Goal: Task Accomplishment & Management: Manage account settings

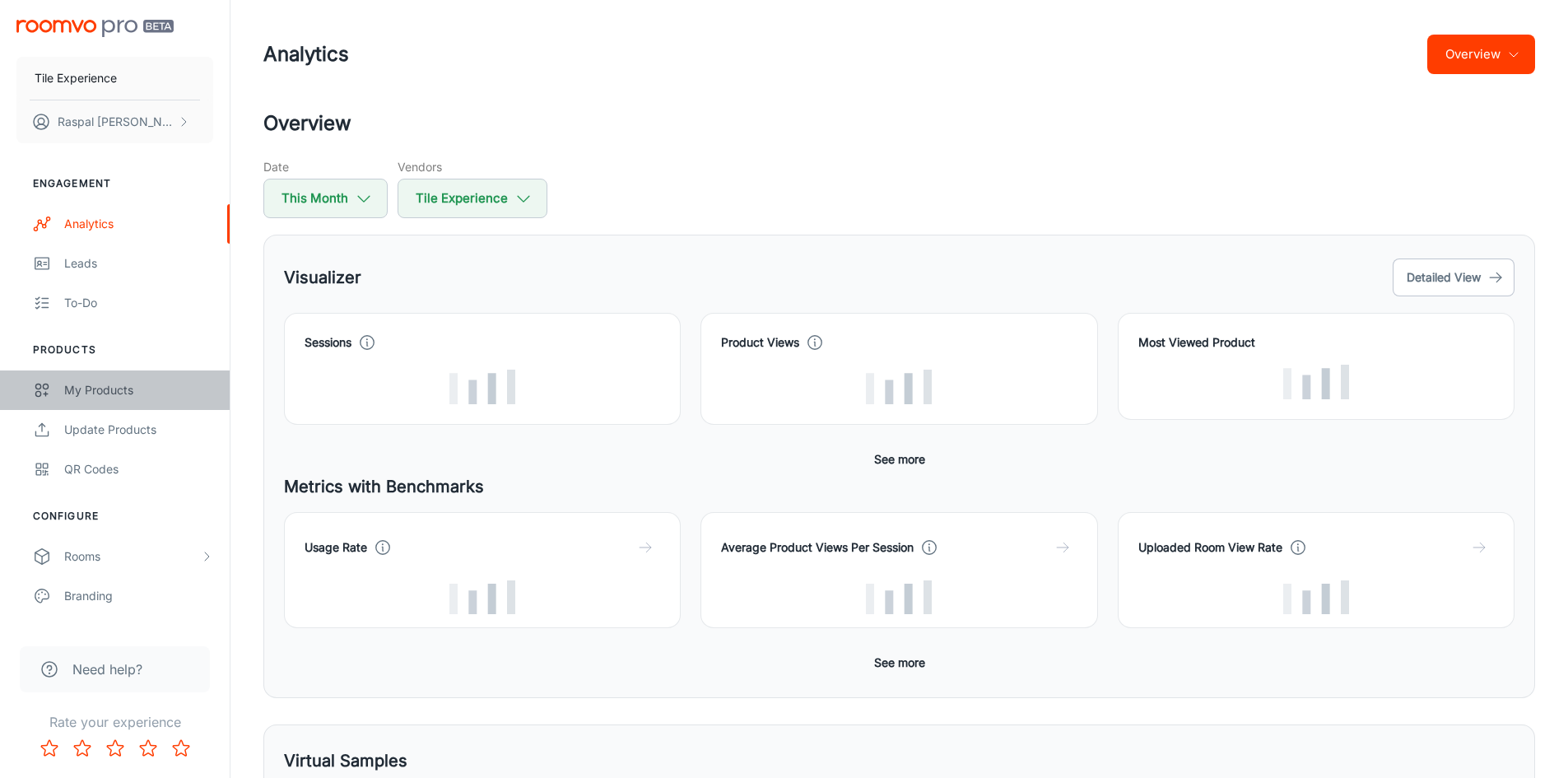
click at [101, 391] on div "My Products" at bounding box center [139, 390] width 149 height 18
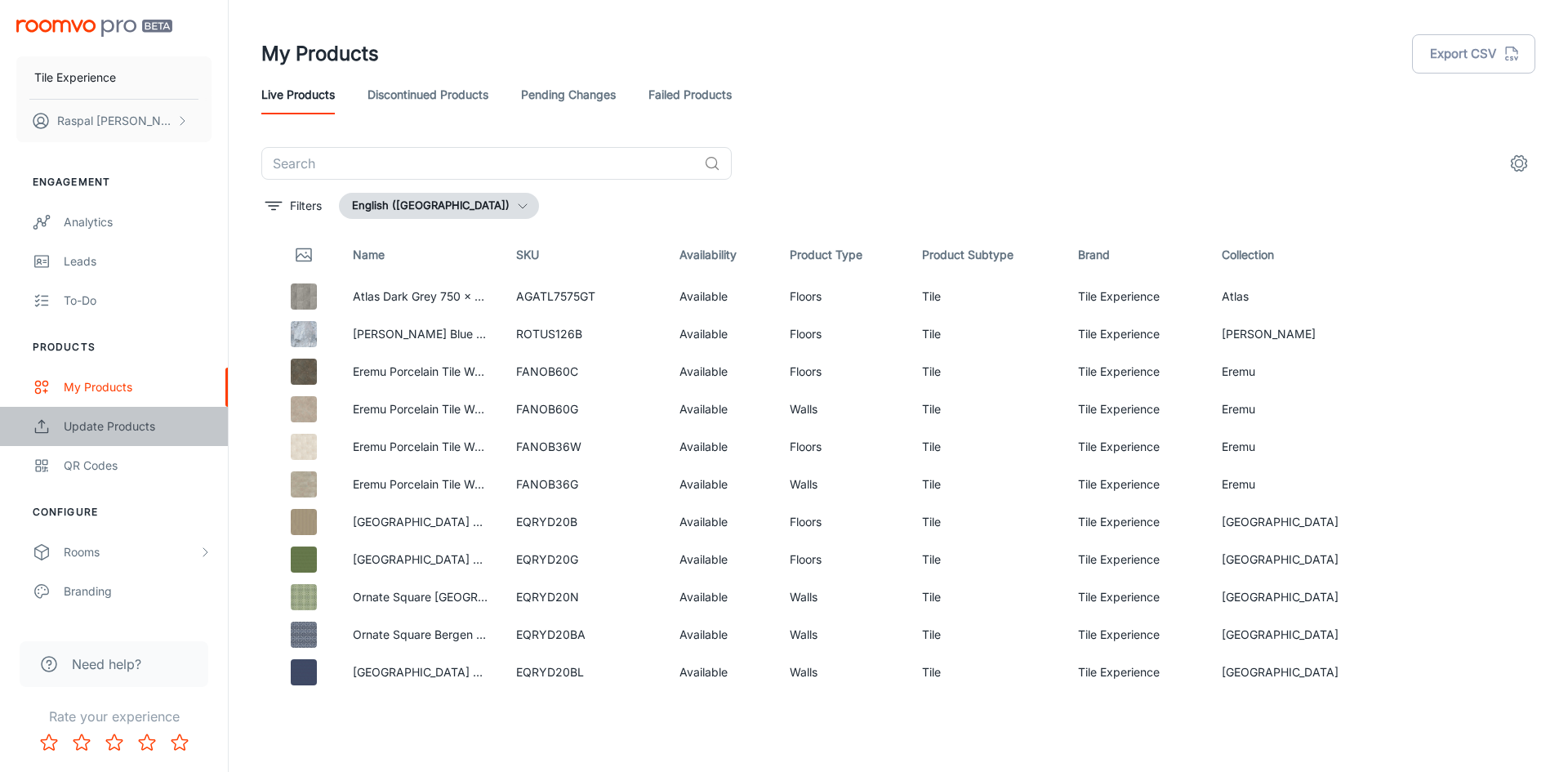
click at [107, 425] on div "Update Products" at bounding box center [138, 426] width 148 height 18
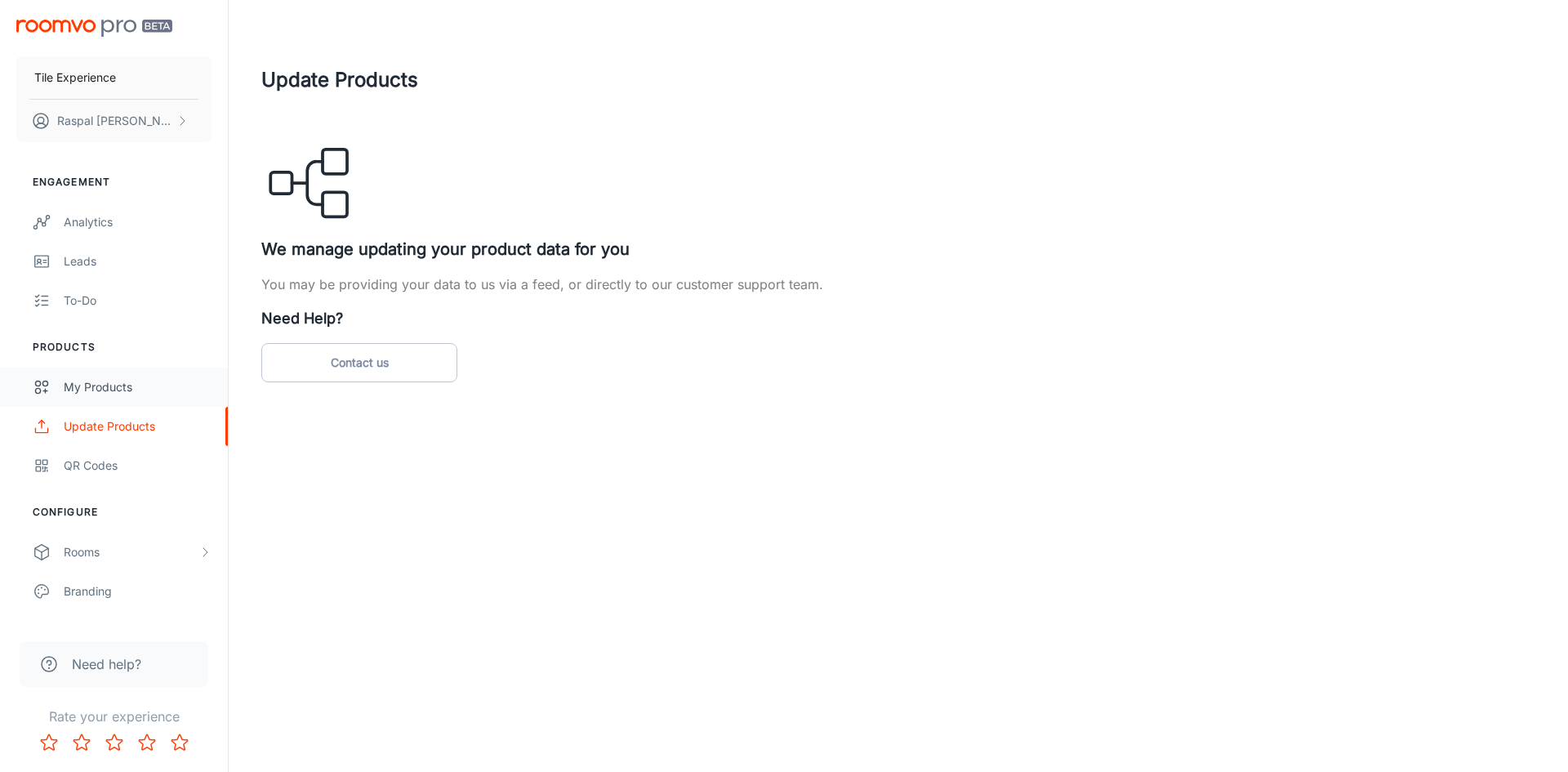
click at [102, 390] on div "My Products" at bounding box center [138, 387] width 148 height 18
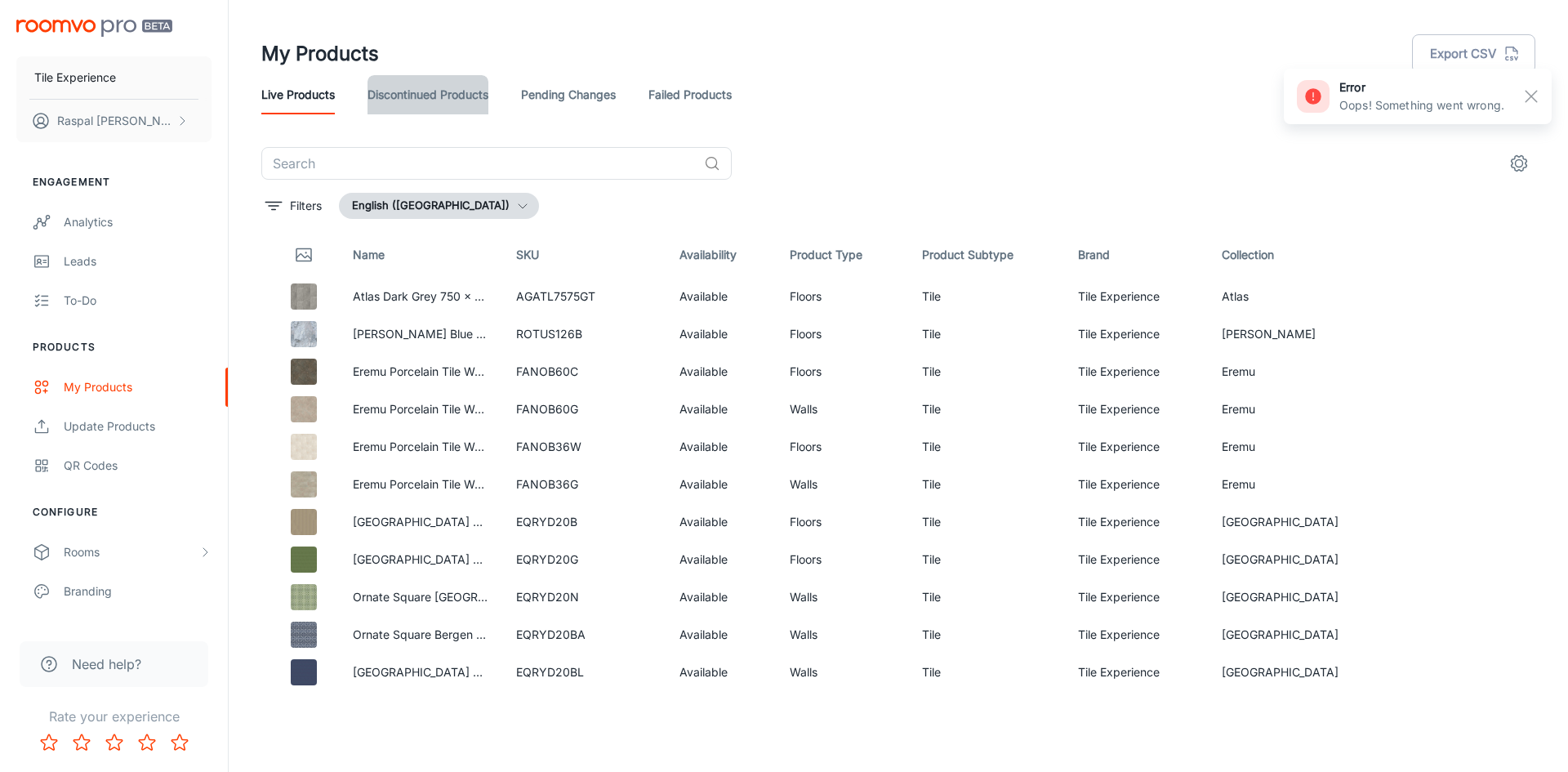
click at [461, 92] on link "Discontinued Products" at bounding box center [428, 95] width 121 height 40
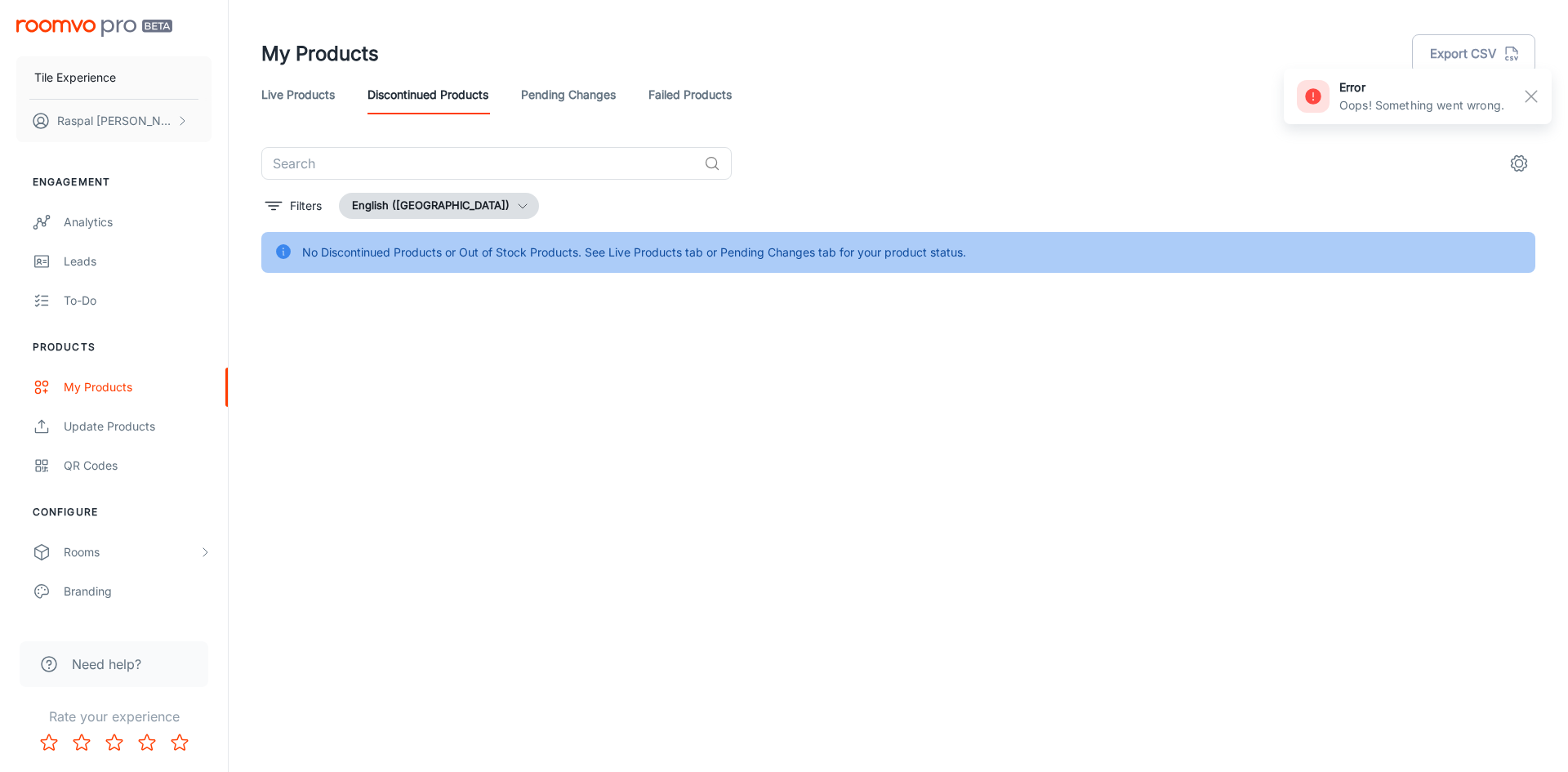
click at [691, 101] on link "Failed Products" at bounding box center [690, 95] width 83 height 40
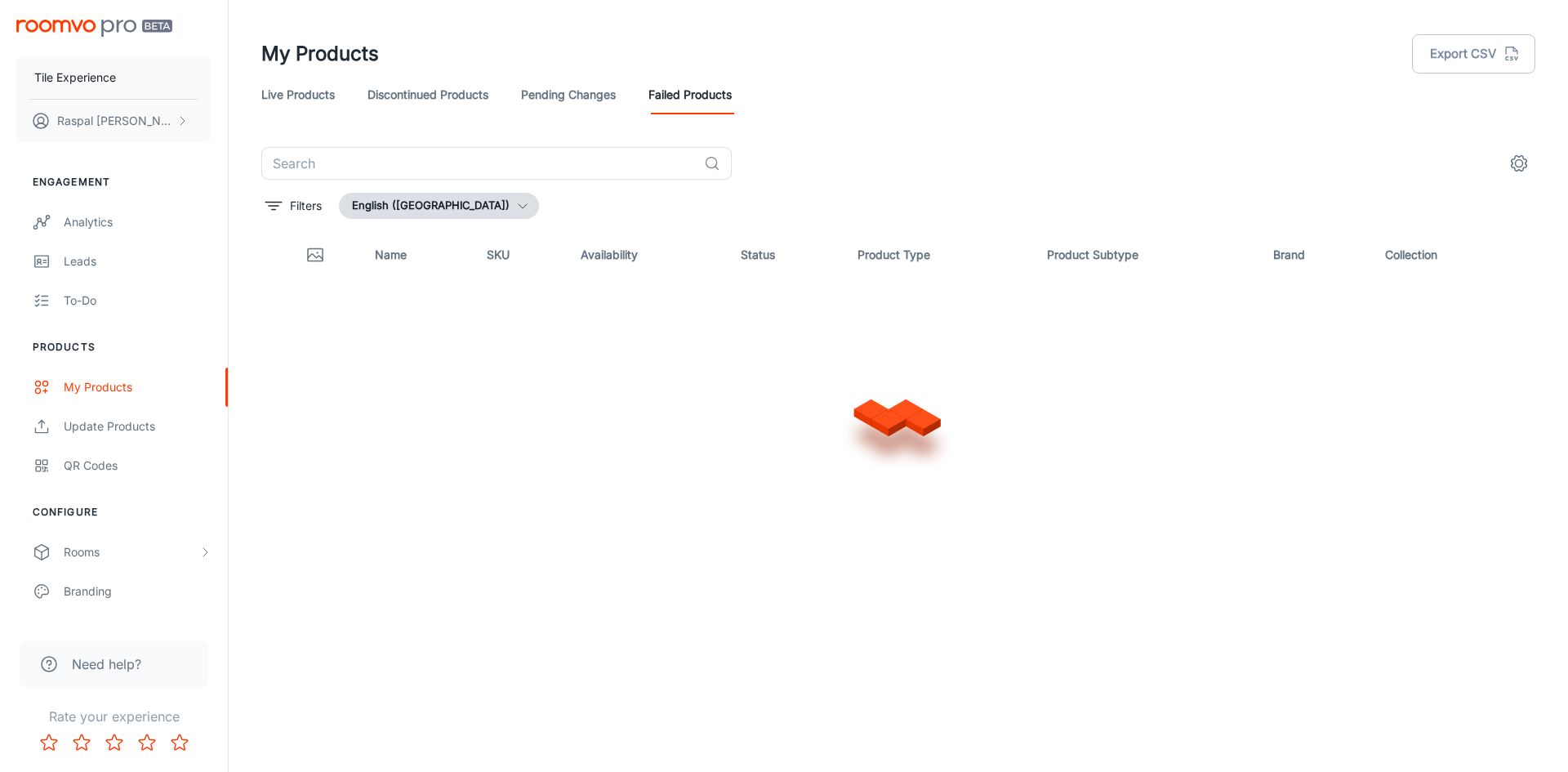
click at [1525, 162] on icon "settings" at bounding box center [1520, 163] width 19 height 19
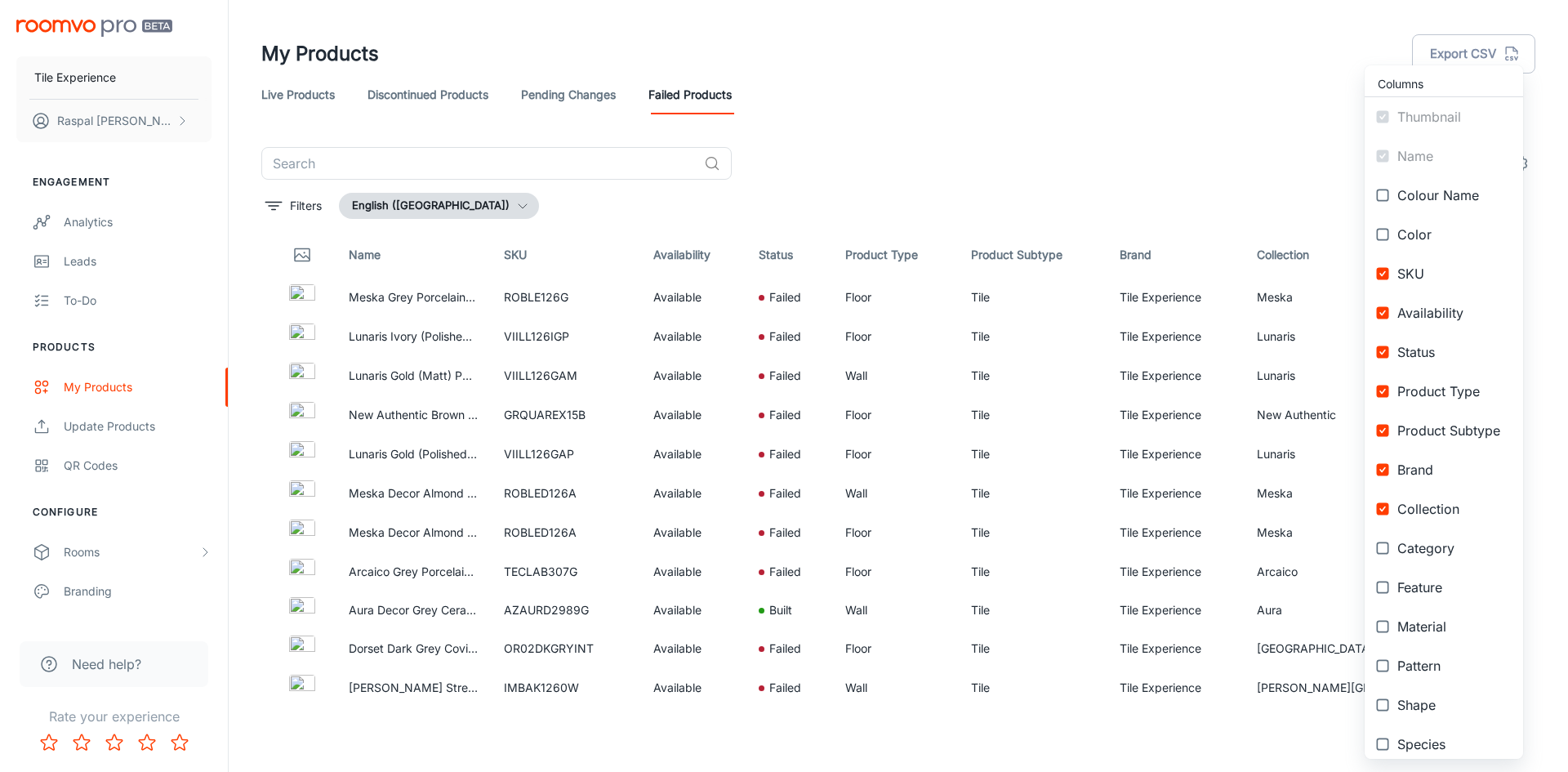
click at [1242, 162] on div at bounding box center [784, 386] width 1568 height 772
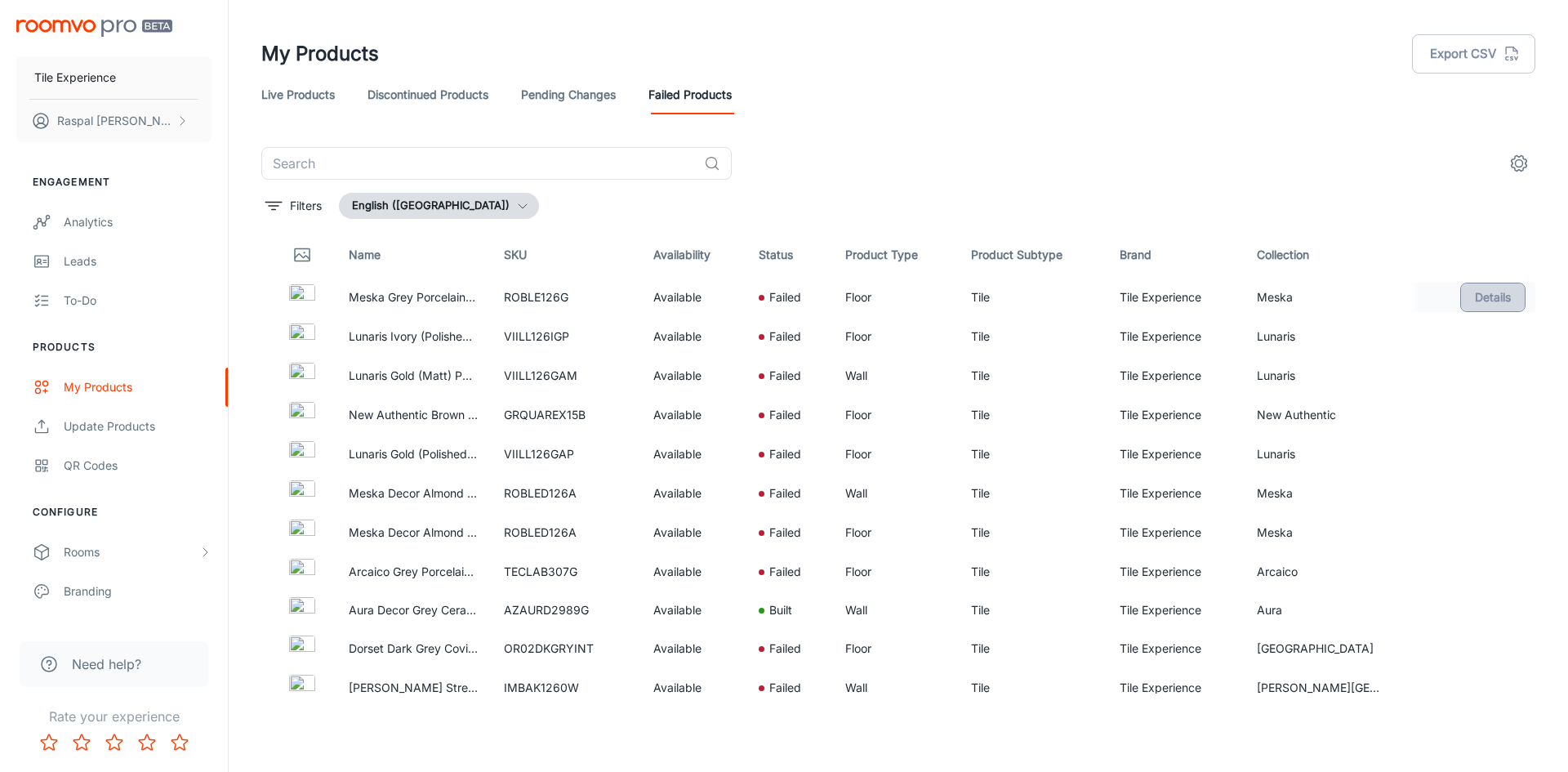
click at [1478, 297] on button "Details" at bounding box center [1493, 297] width 65 height 29
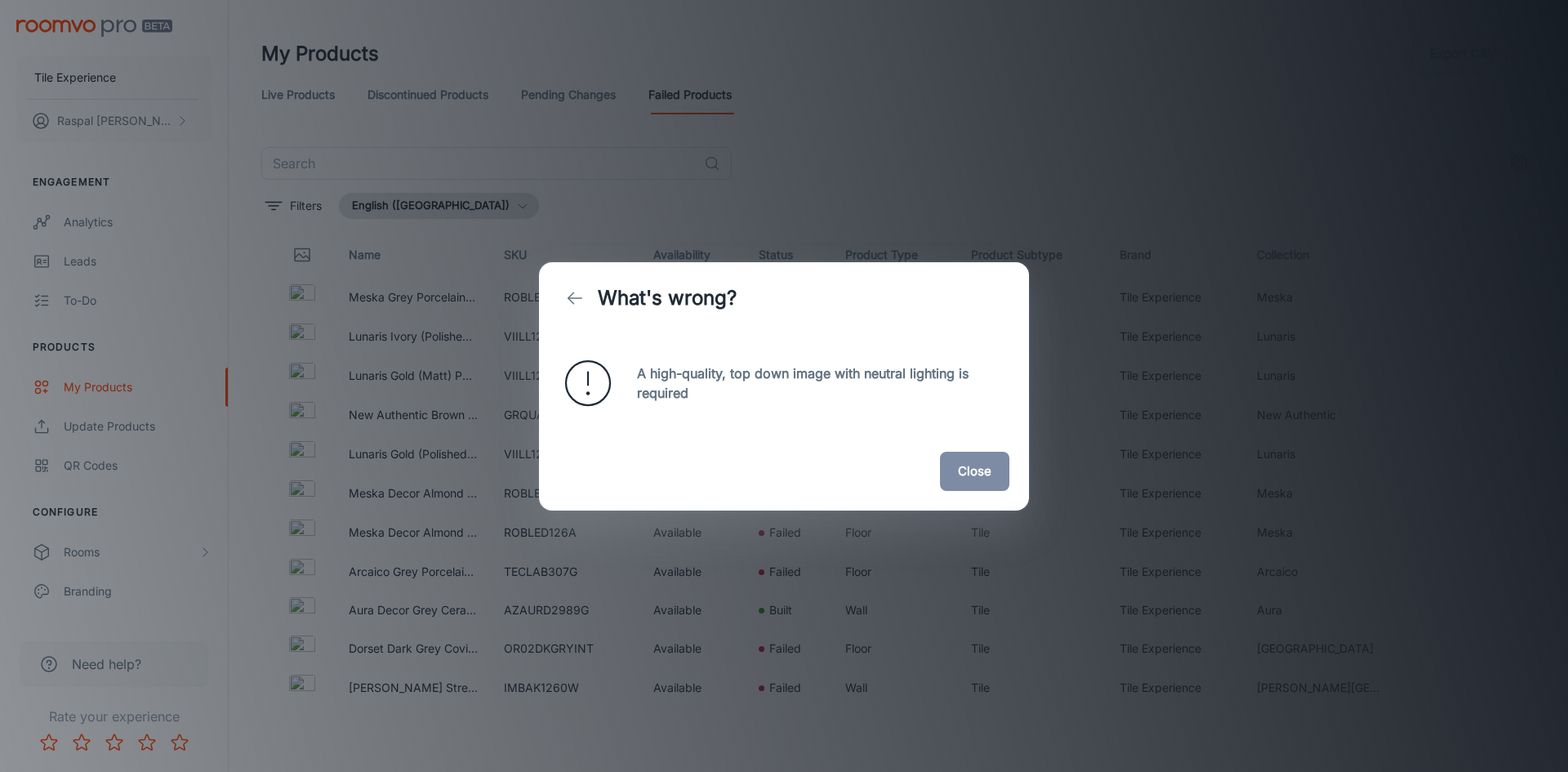
click at [691, 379] on p "A high-quality, top down image with neutral lighting is required" at bounding box center [823, 383] width 372 height 40
click at [973, 474] on button "Close" at bounding box center [974, 471] width 69 height 40
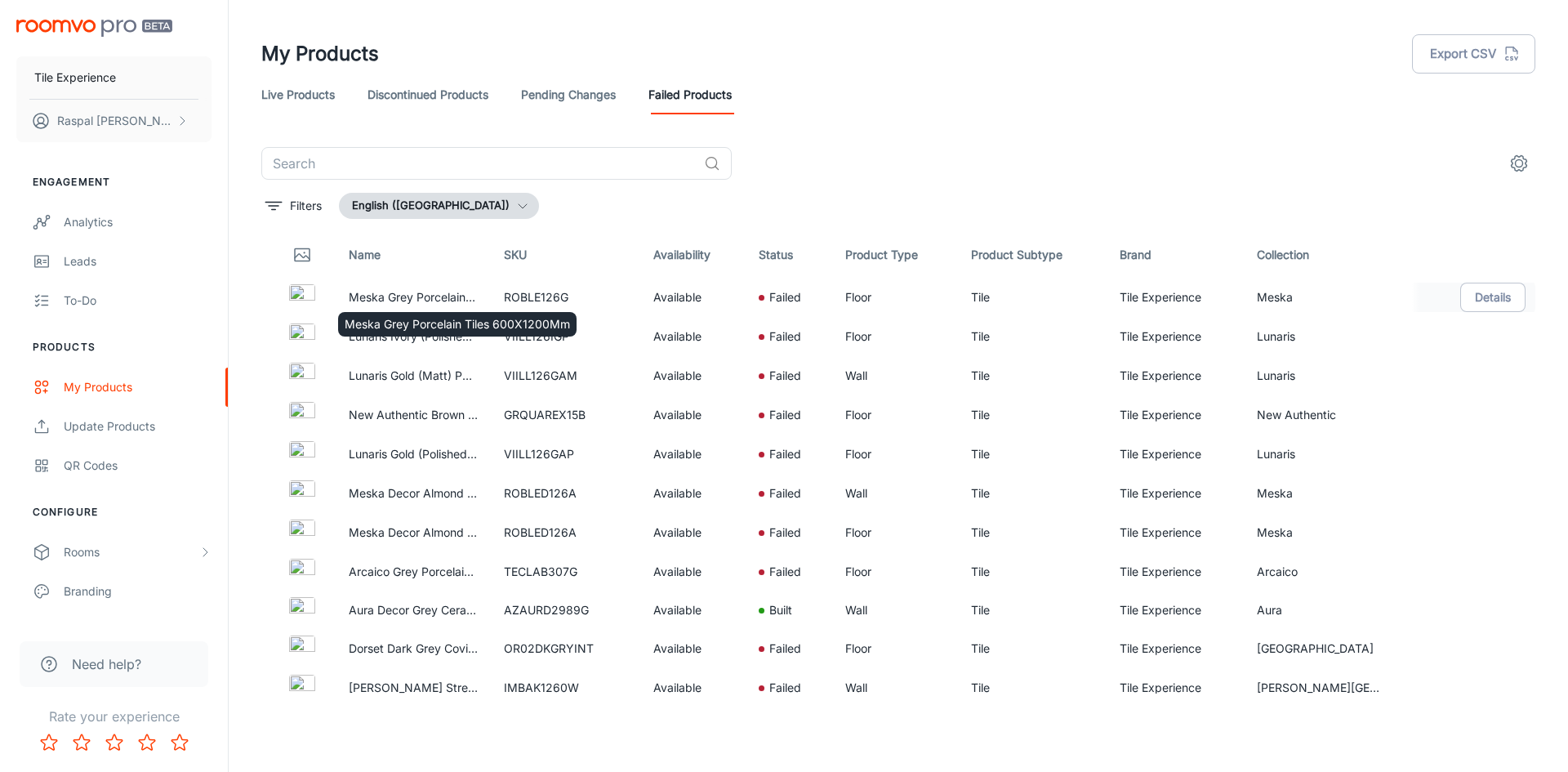
click at [364, 296] on p "Meska Grey Porcelain Tiles 600X1200Mm" at bounding box center [413, 297] width 129 height 18
copy p "Meska"
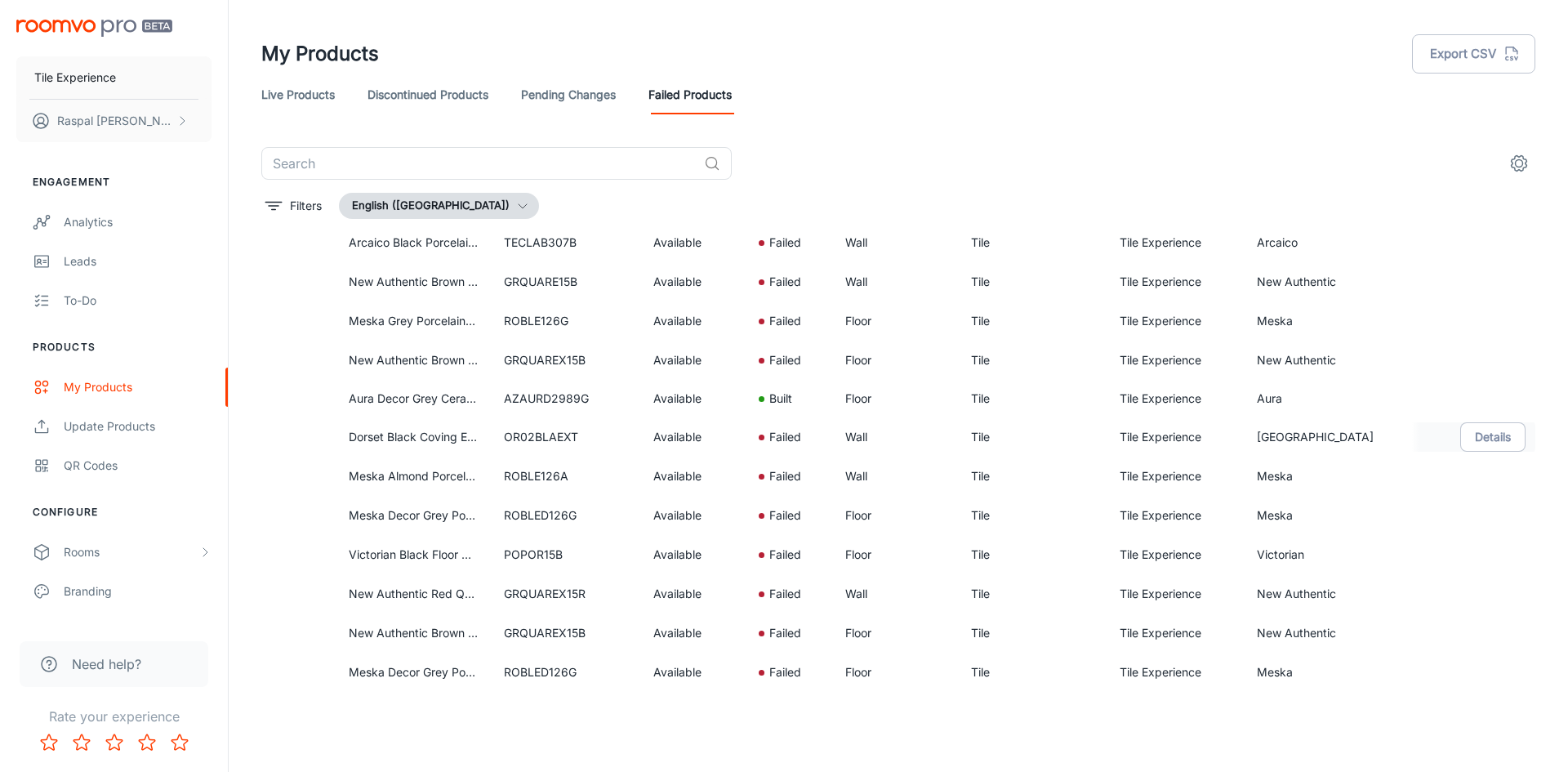
scroll to position [1552, 0]
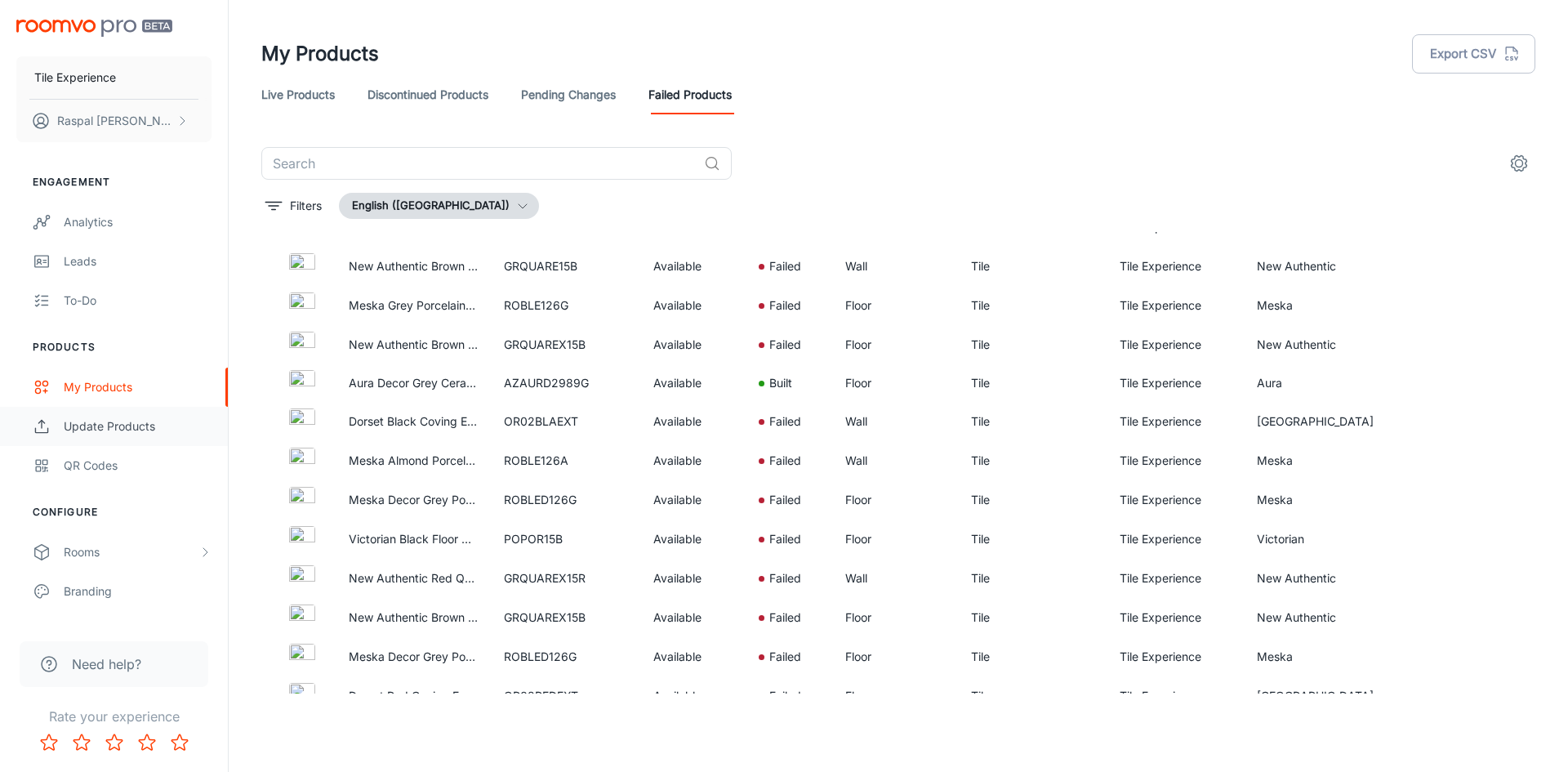
click at [119, 422] on div "Update Products" at bounding box center [138, 426] width 148 height 18
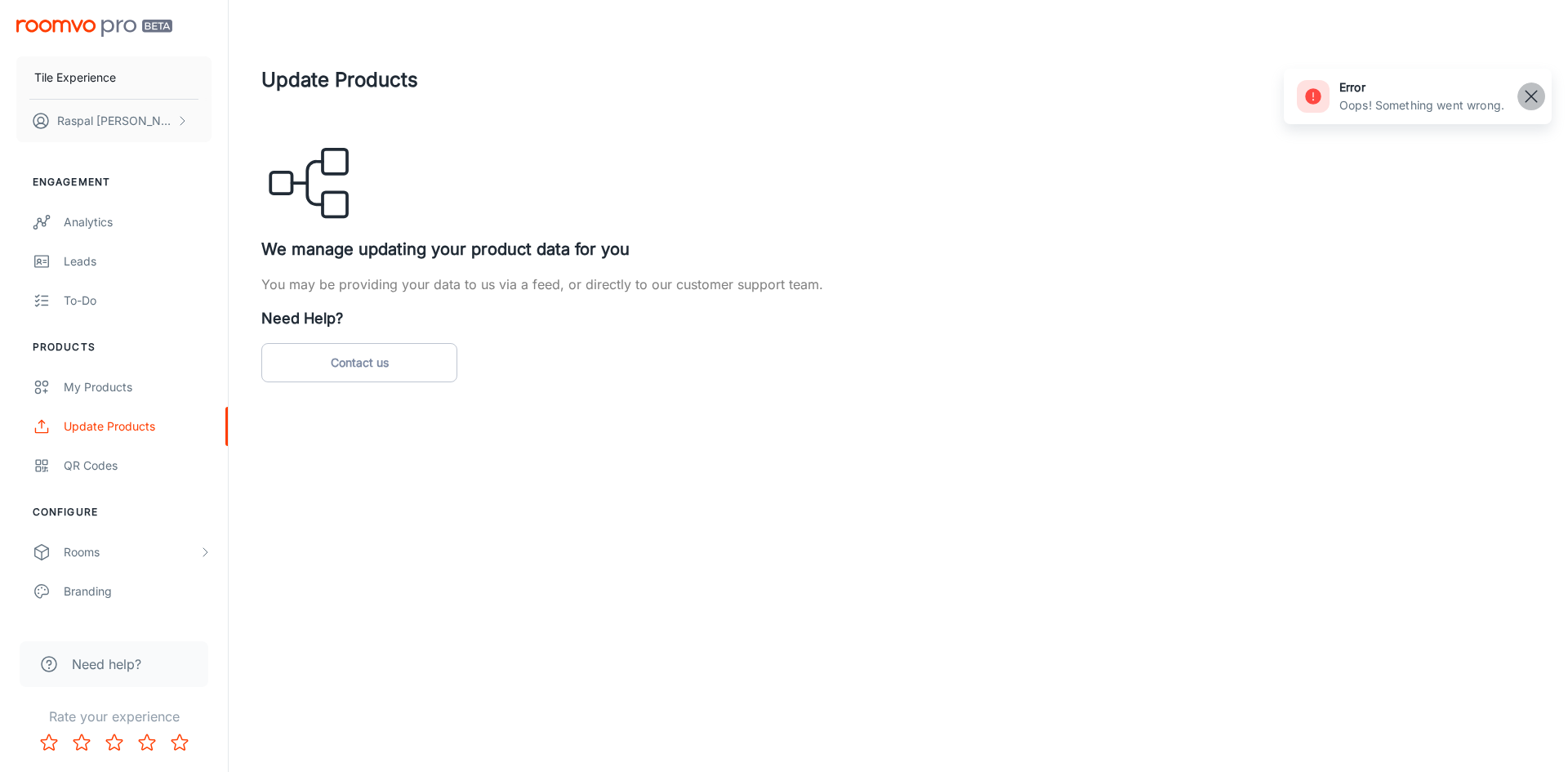
click at [1521, 92] on rect "button" at bounding box center [1531, 97] width 19 height 19
click at [307, 180] on icon at bounding box center [315, 183] width 16 height 43
click at [307, 362] on link "Contact us" at bounding box center [359, 363] width 196 height 40
click at [524, 425] on div "Update Products We manage updating your product data for you You may be providi…" at bounding box center [898, 224] width 1340 height 448
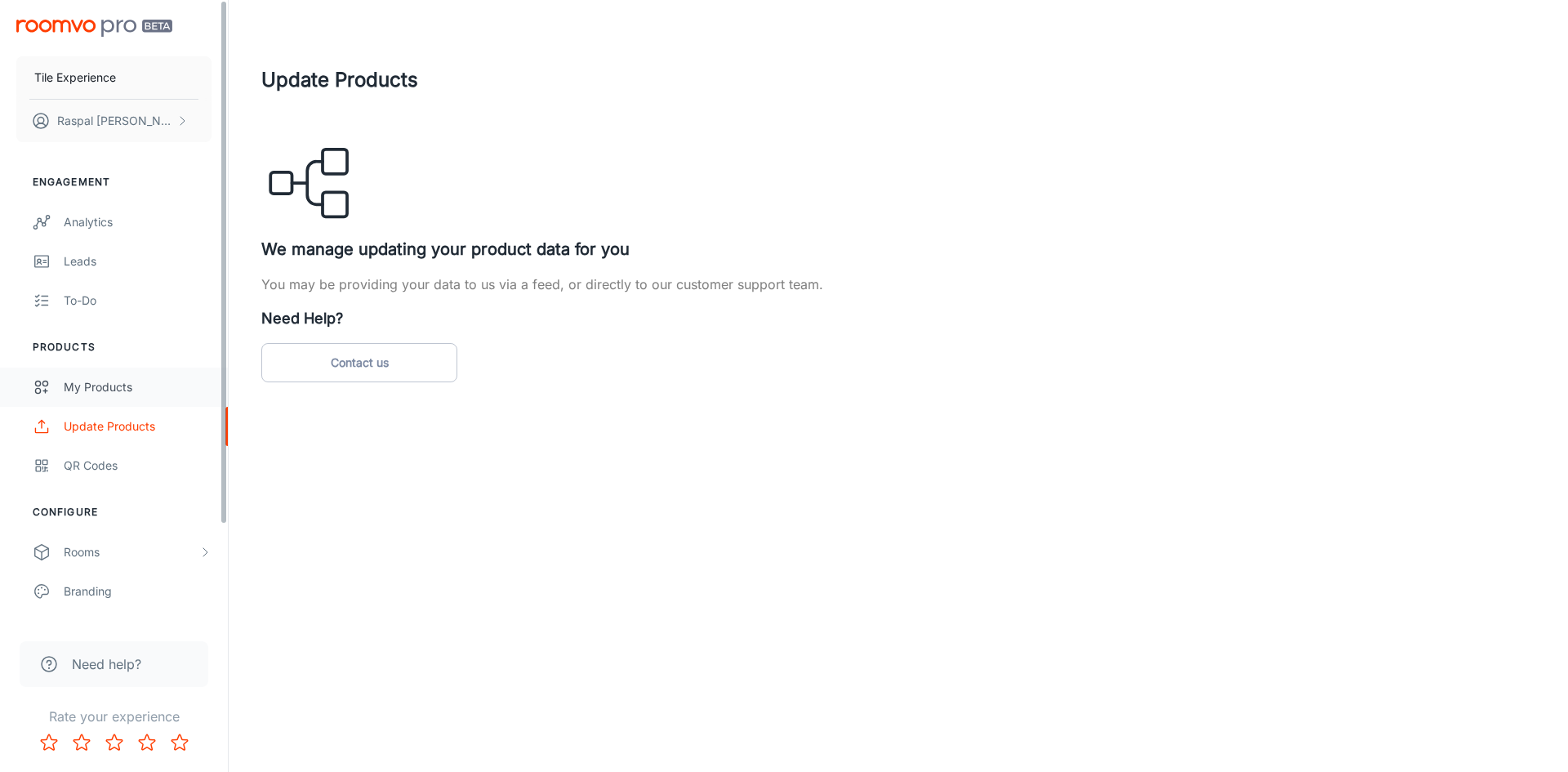
click at [99, 383] on div "My Products" at bounding box center [138, 387] width 148 height 18
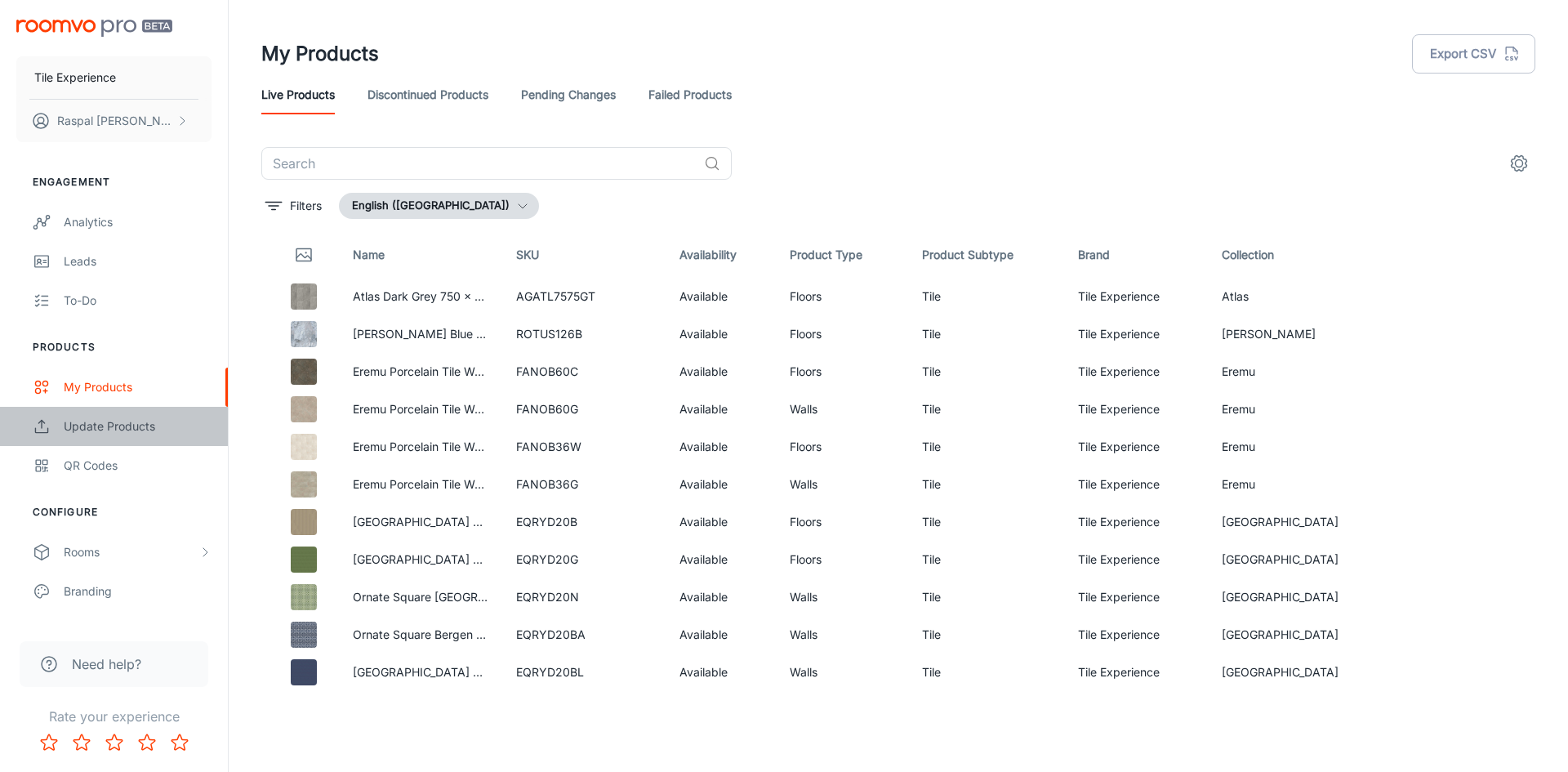
click at [99, 423] on div "Update Products" at bounding box center [138, 426] width 148 height 18
